Goal: Task Accomplishment & Management: Manage account settings

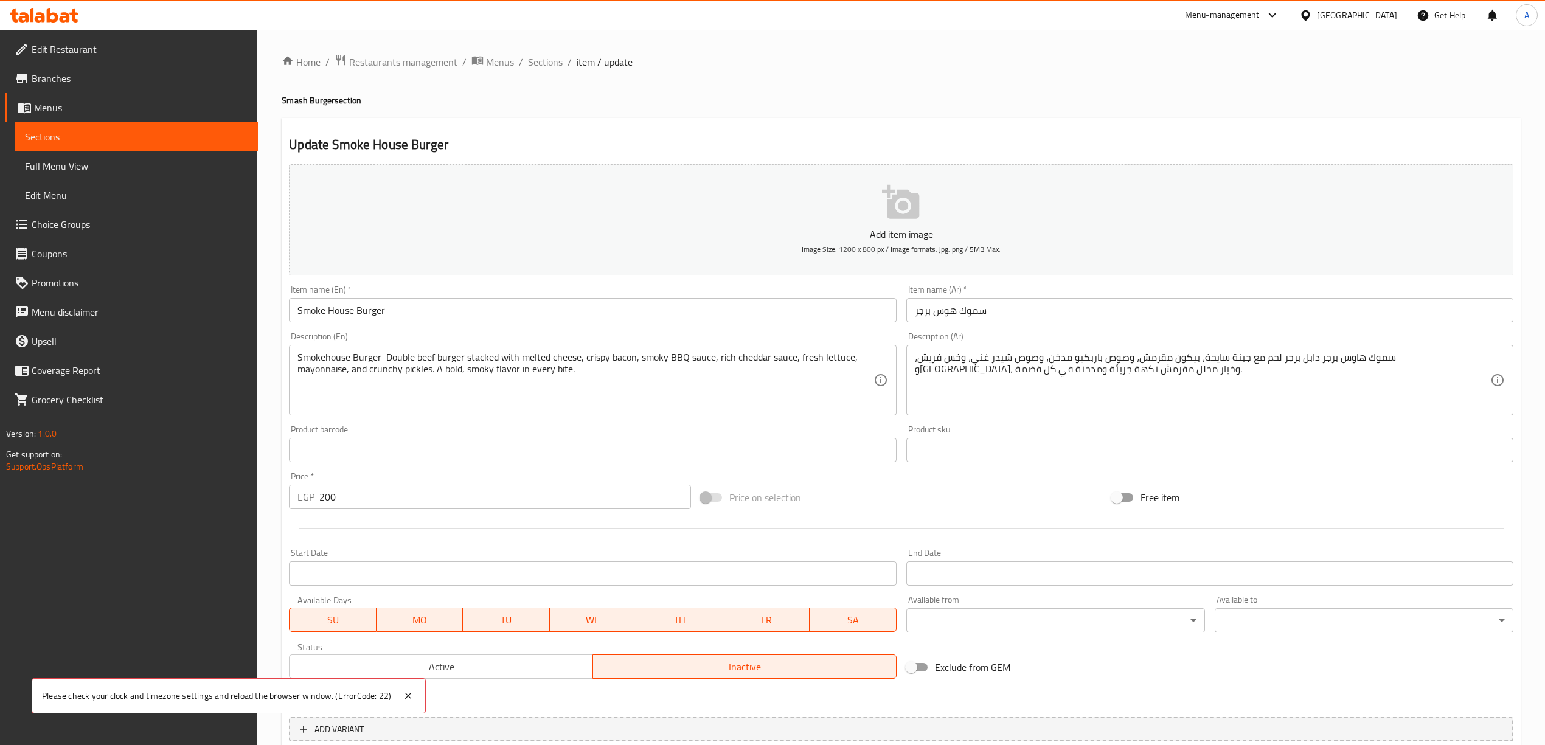
click at [367, 310] on input "Smoke House Burger" at bounding box center [592, 310] width 607 height 24
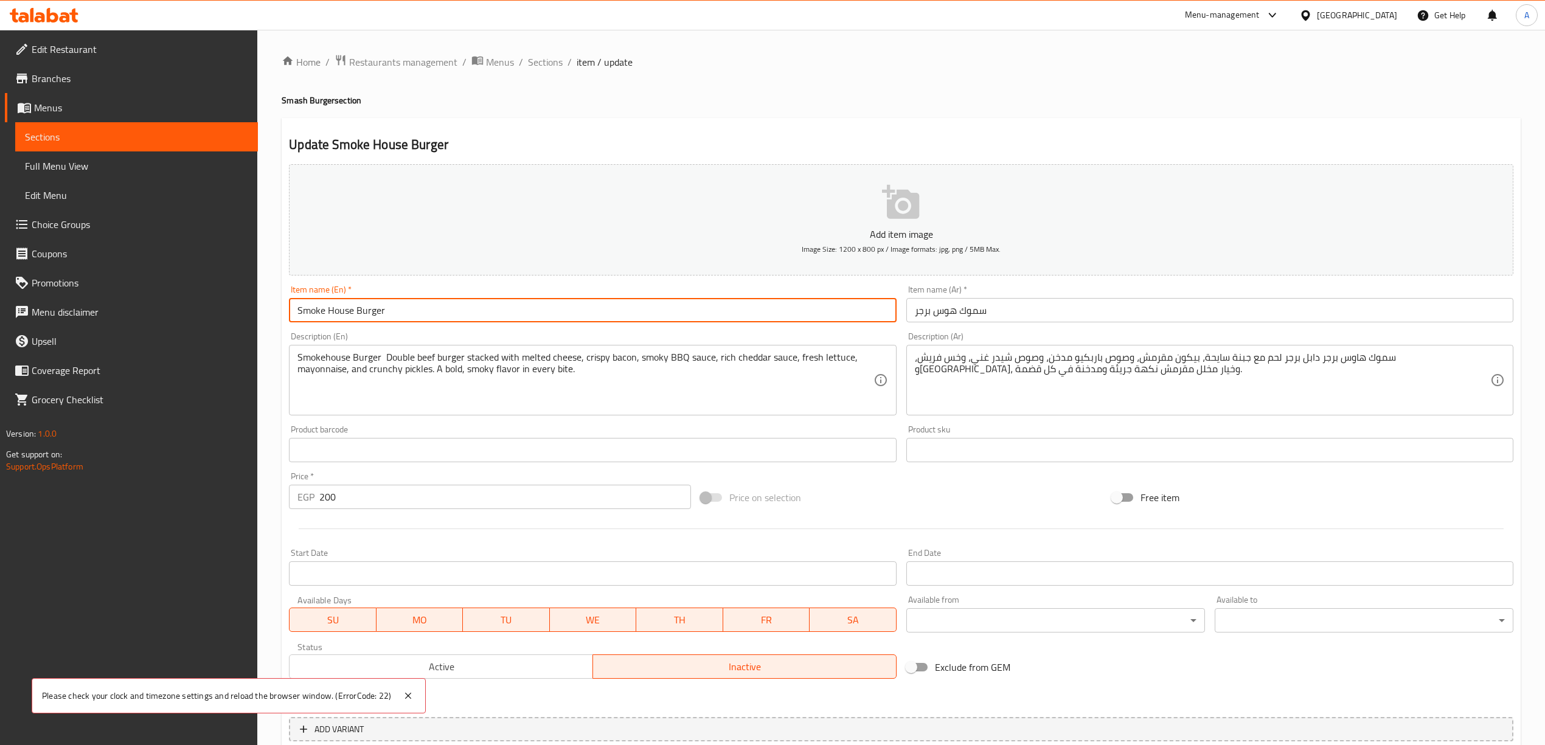
click at [367, 310] on input "Smoke House Burger" at bounding box center [592, 310] width 607 height 24
click at [545, 61] on span "Sections" at bounding box center [545, 62] width 35 height 15
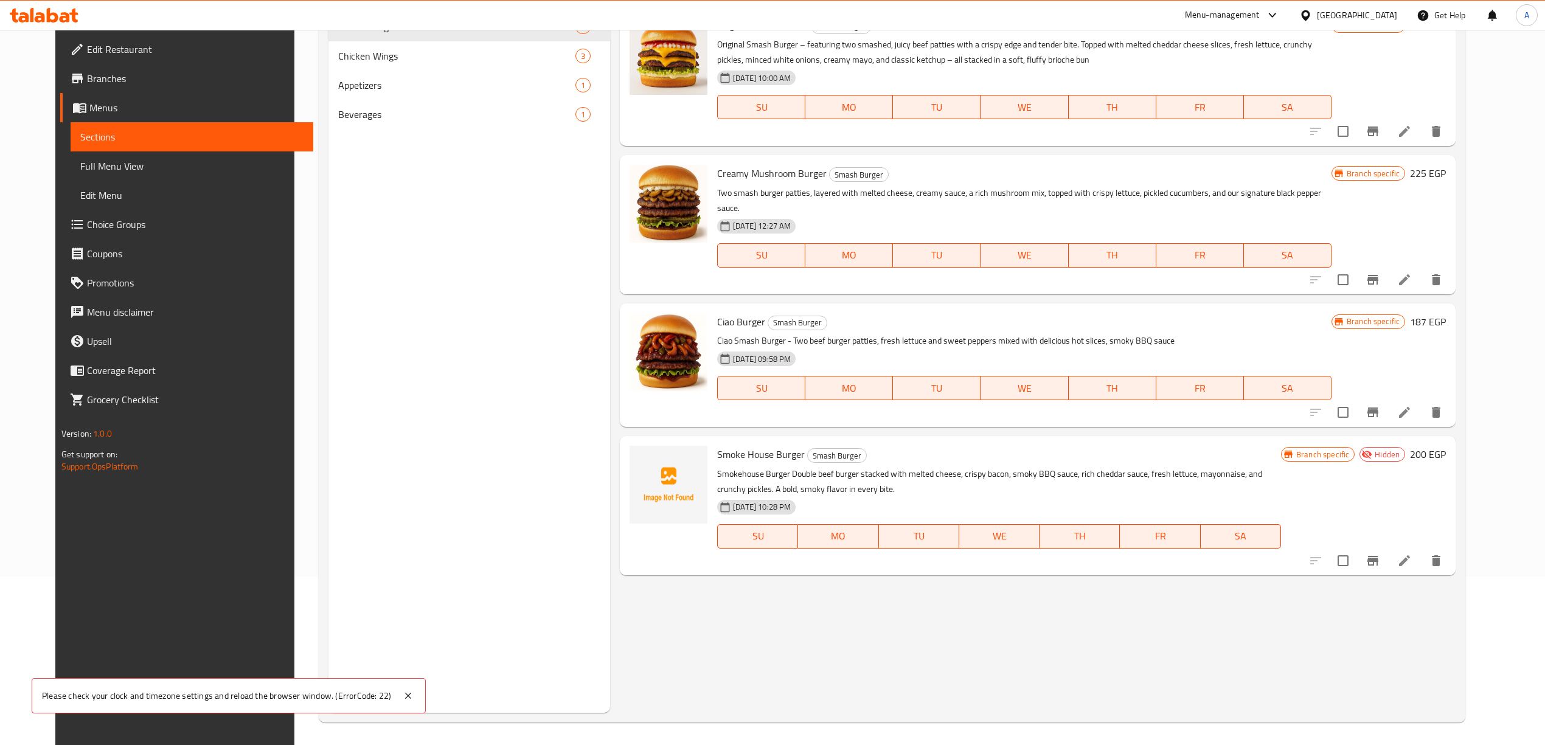
scroll to position [171, 0]
click at [1355, 548] on input "checkbox" at bounding box center [1343, 559] width 26 height 26
checkbox input "true"
click at [1440, 553] on icon "delete" at bounding box center [1435, 558] width 9 height 11
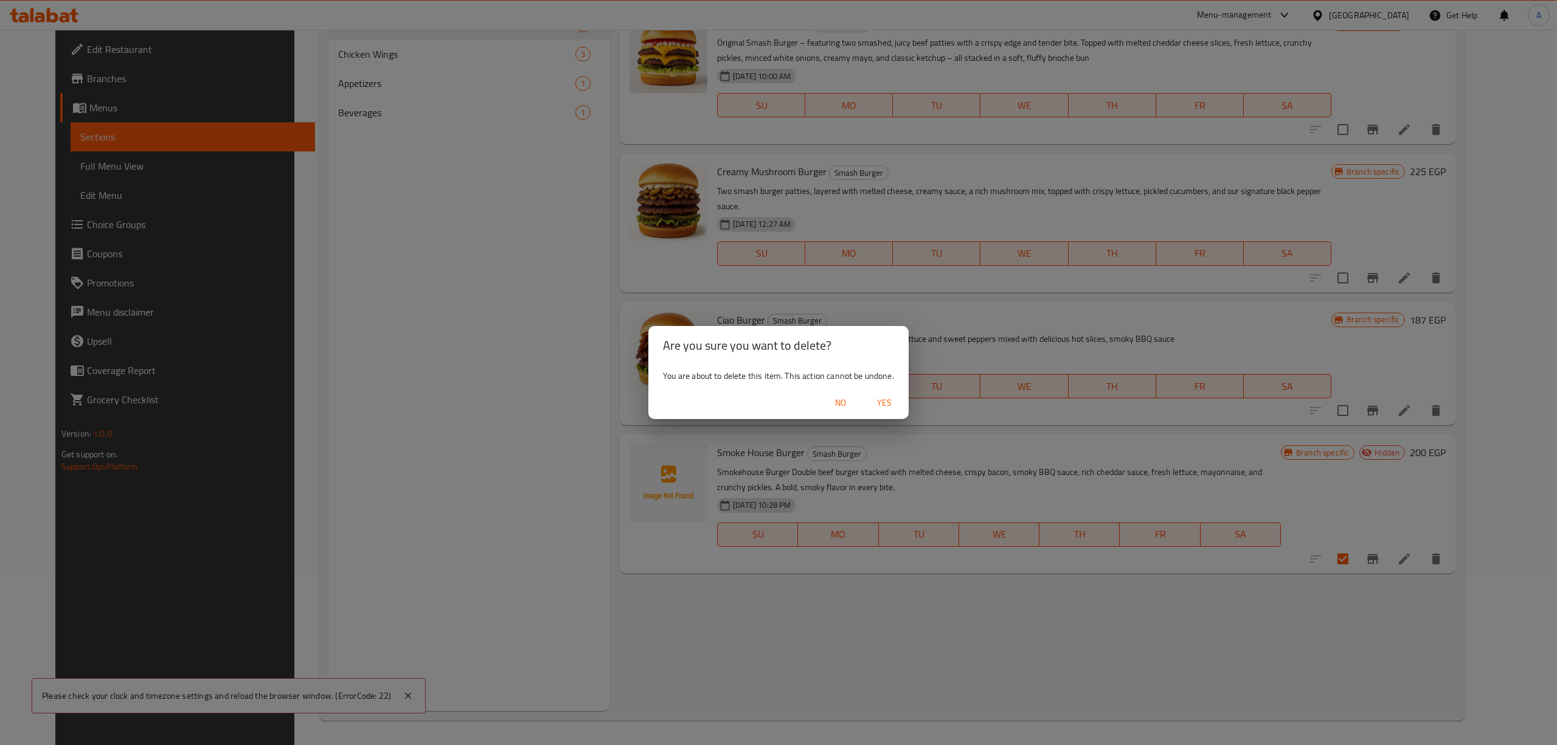
click at [893, 400] on span "Yes" at bounding box center [884, 402] width 29 height 15
